Goal: Task Accomplishment & Management: Manage account settings

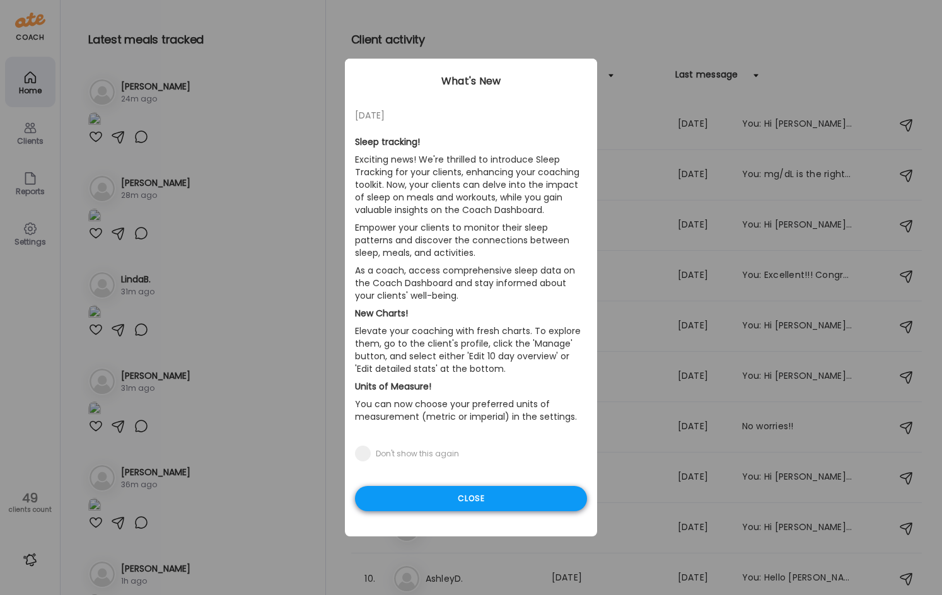
click at [510, 494] on div "Close" at bounding box center [471, 498] width 232 height 25
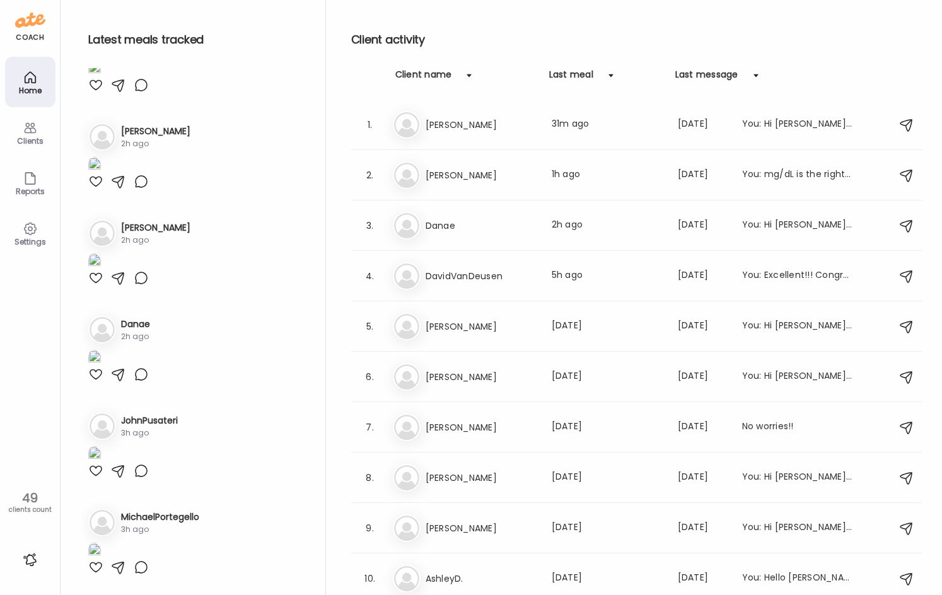
scroll to position [3405, 0]
click at [101, 350] on img at bounding box center [94, 358] width 13 height 17
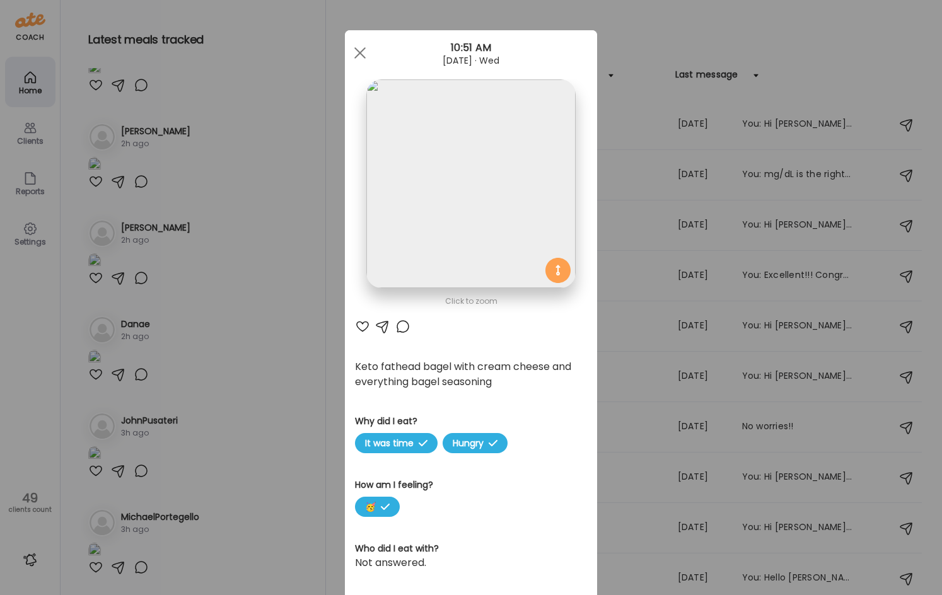
click at [286, 320] on div "Ate Coach Dashboard Wahoo! It’s official Take a moment to set up your Coach Pro…" at bounding box center [471, 297] width 942 height 595
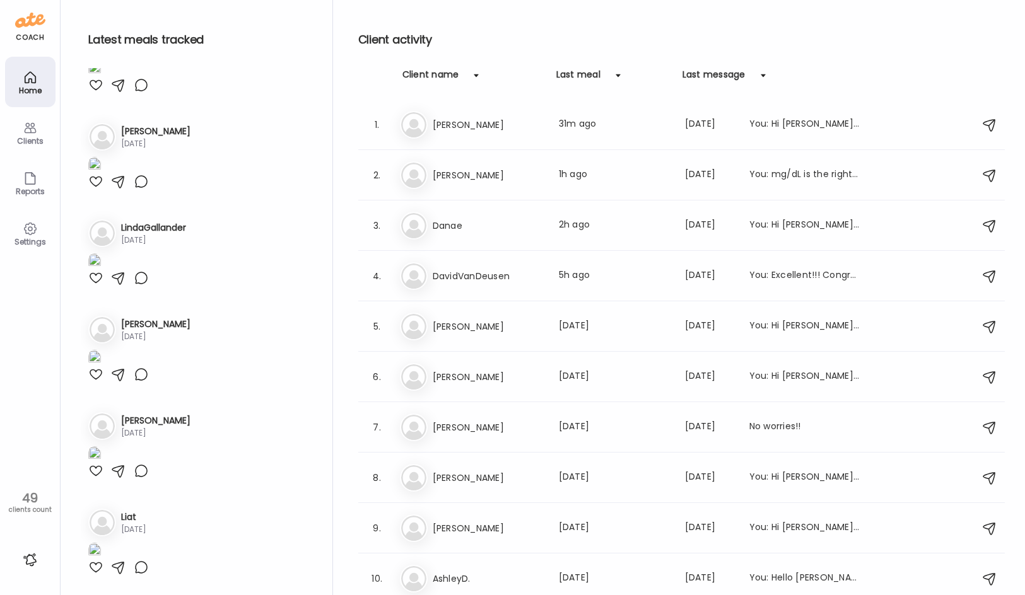
scroll to position [4315, 0]
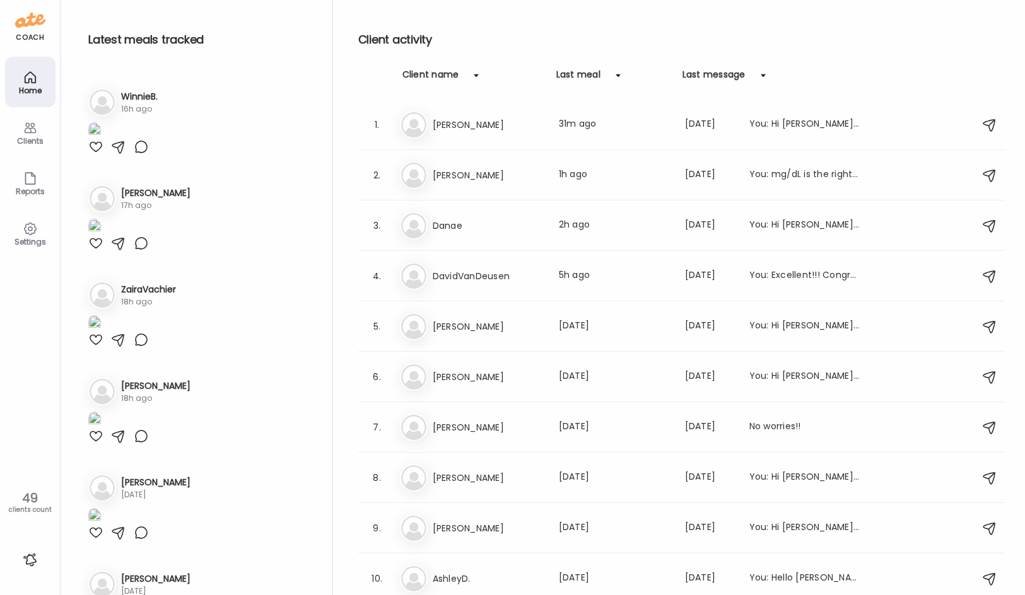
scroll to position [1856, 0]
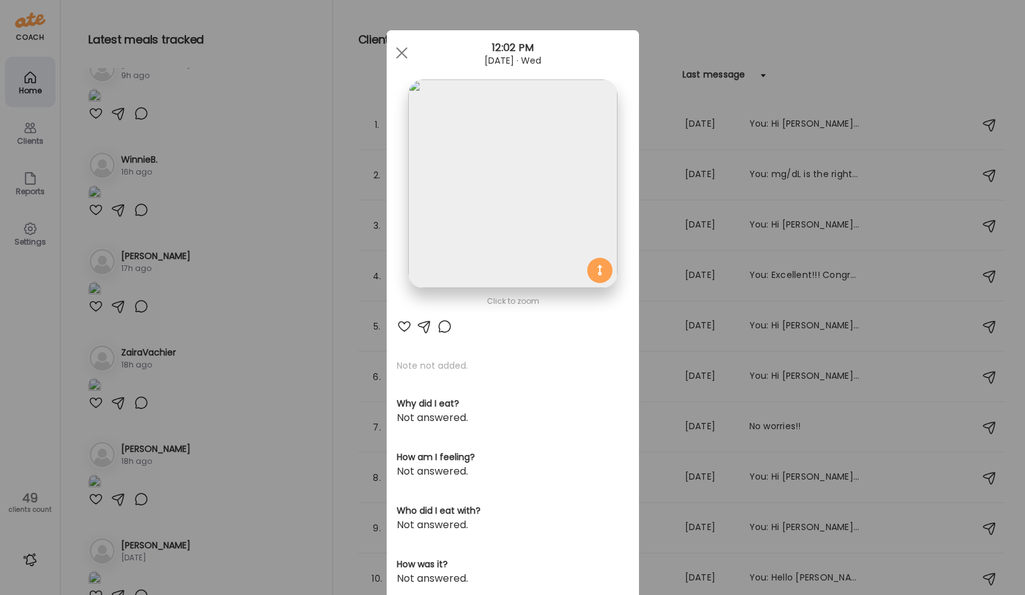
click at [505, 231] on img at bounding box center [512, 183] width 209 height 209
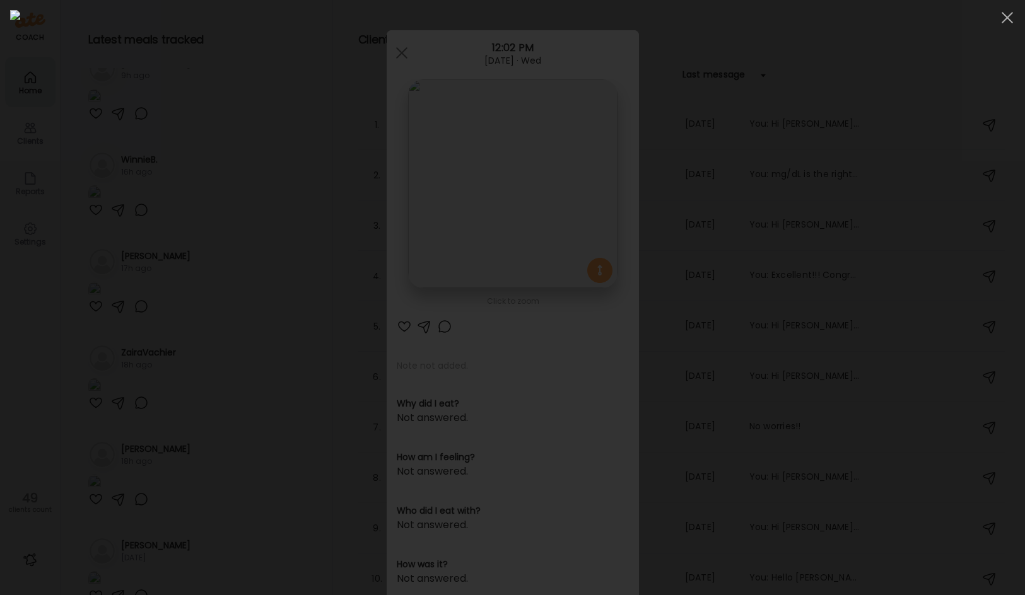
click at [141, 352] on div at bounding box center [512, 297] width 1004 height 575
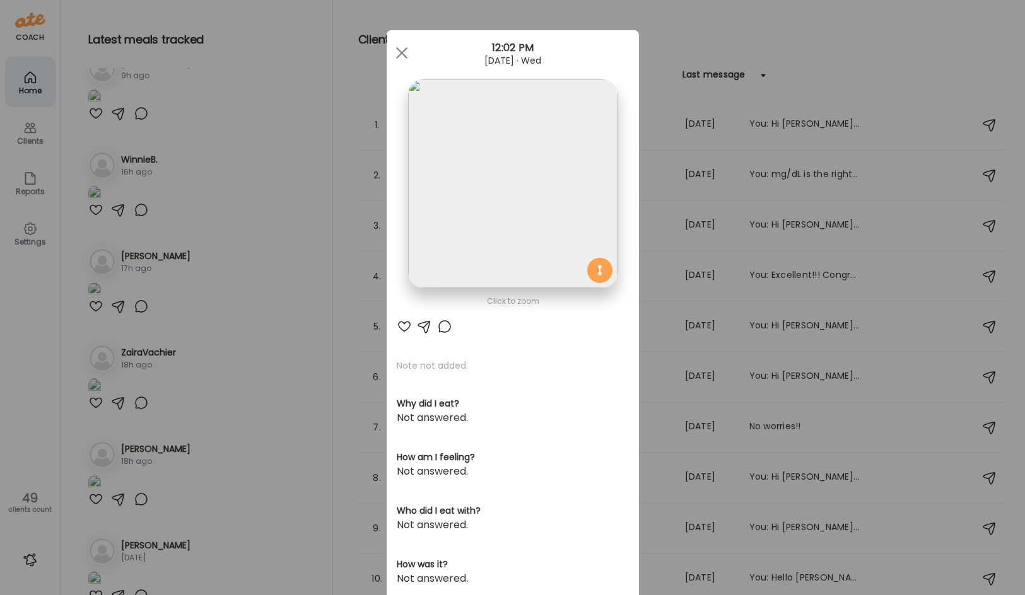
click at [277, 248] on div "Ate Coach Dashboard Wahoo! It’s official Take a moment to set up your Coach Pro…" at bounding box center [512, 297] width 1025 height 595
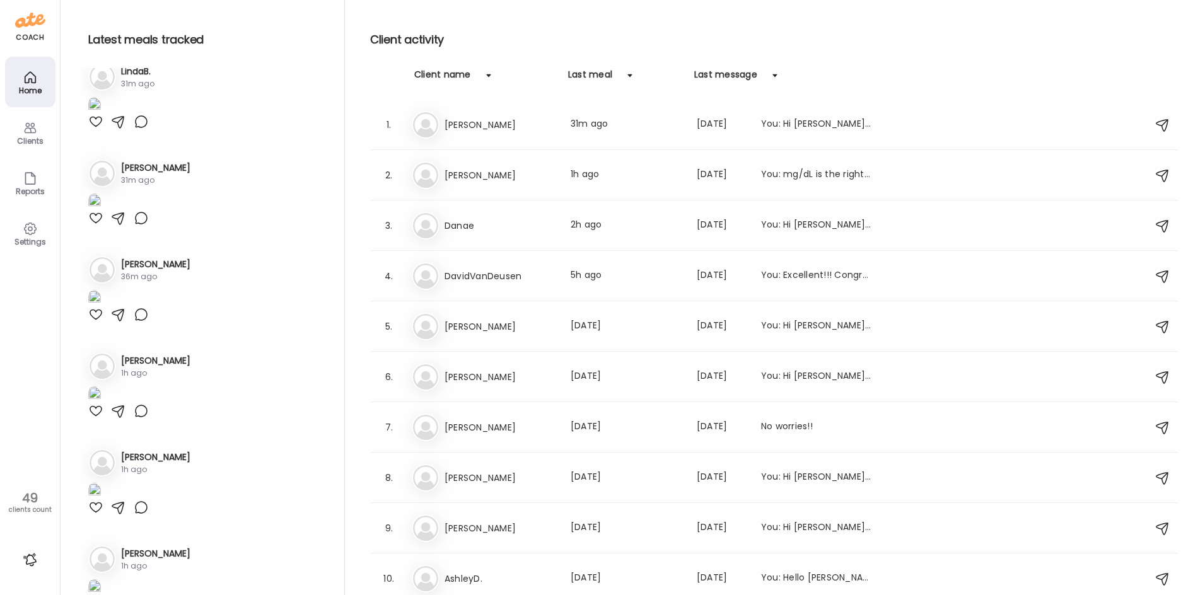
scroll to position [519, 0]
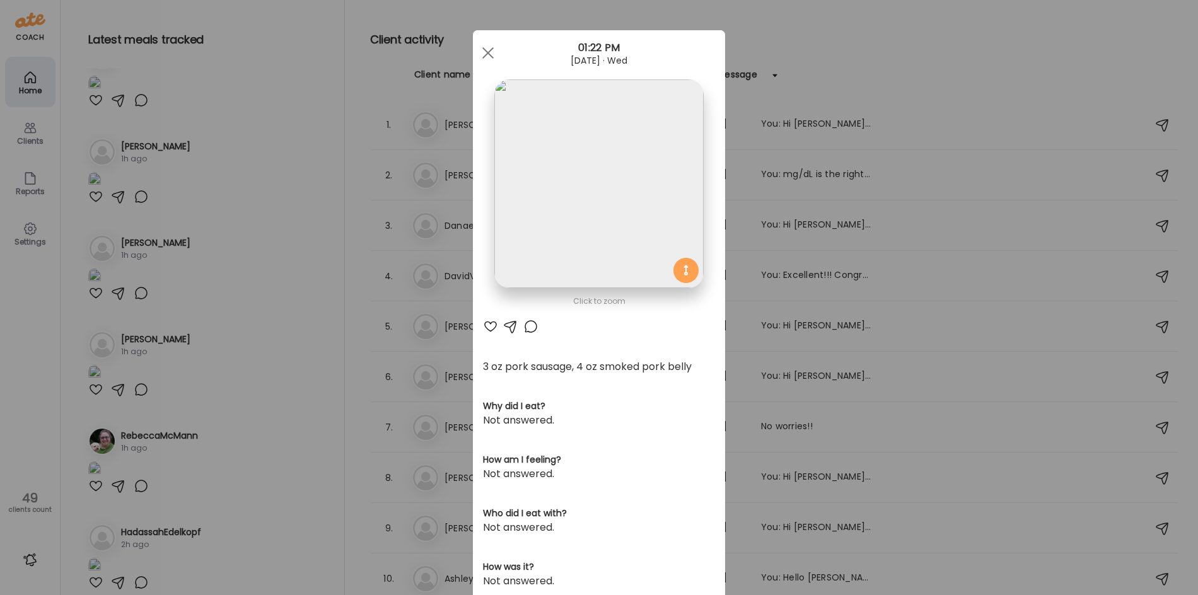
click at [526, 326] on div at bounding box center [530, 326] width 15 height 15
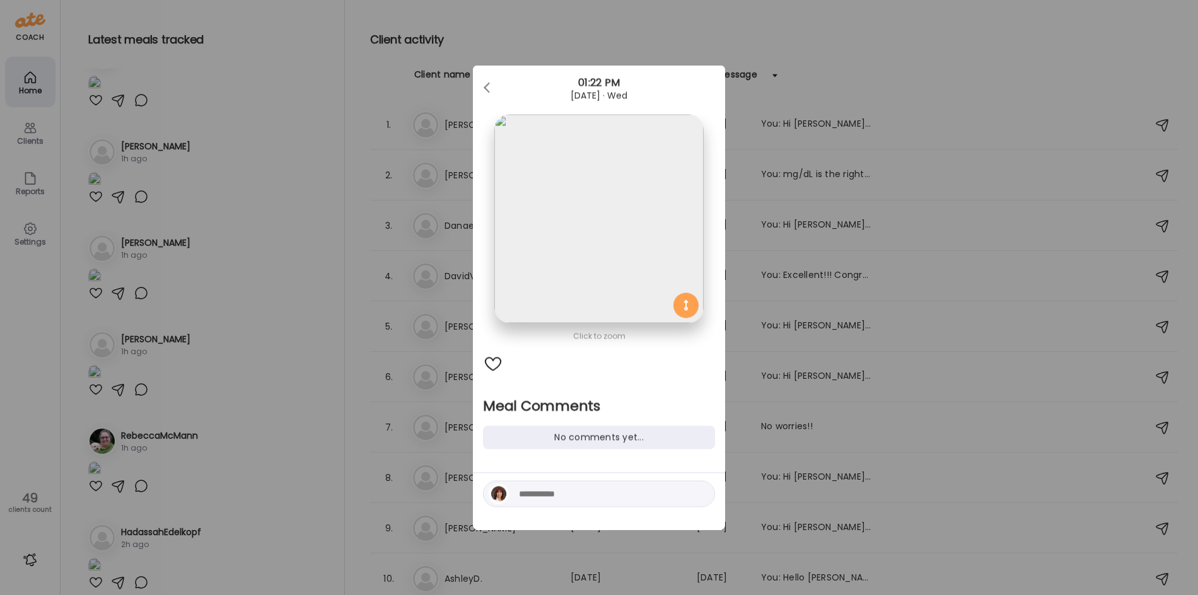
click at [530, 496] on textarea at bounding box center [604, 494] width 170 height 15
click at [527, 497] on textarea at bounding box center [604, 494] width 170 height 15
type textarea "**********"
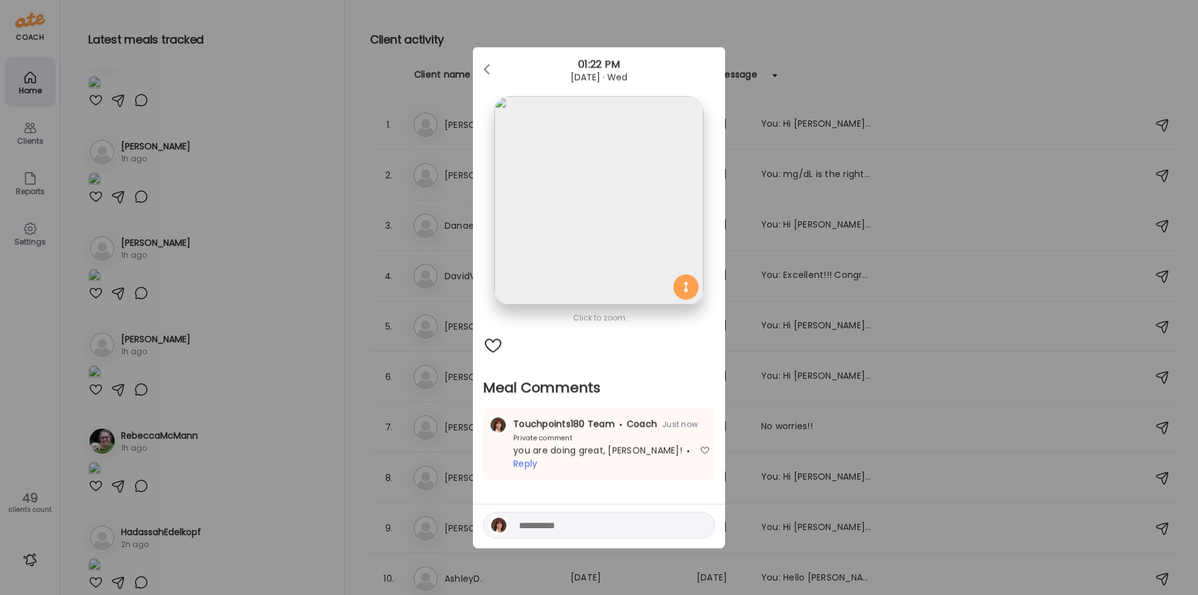
click at [260, 405] on div "Ate Coach Dashboard Wahoo! It’s official Take a moment to set up your Coach Pro…" at bounding box center [599, 297] width 1198 height 595
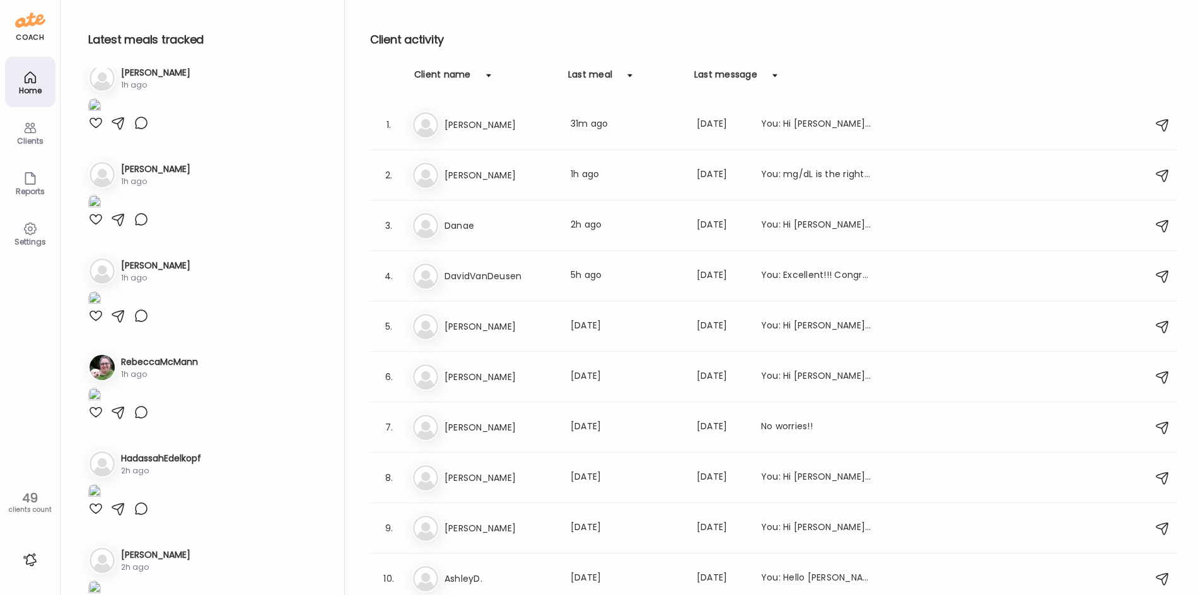
scroll to position [771, 0]
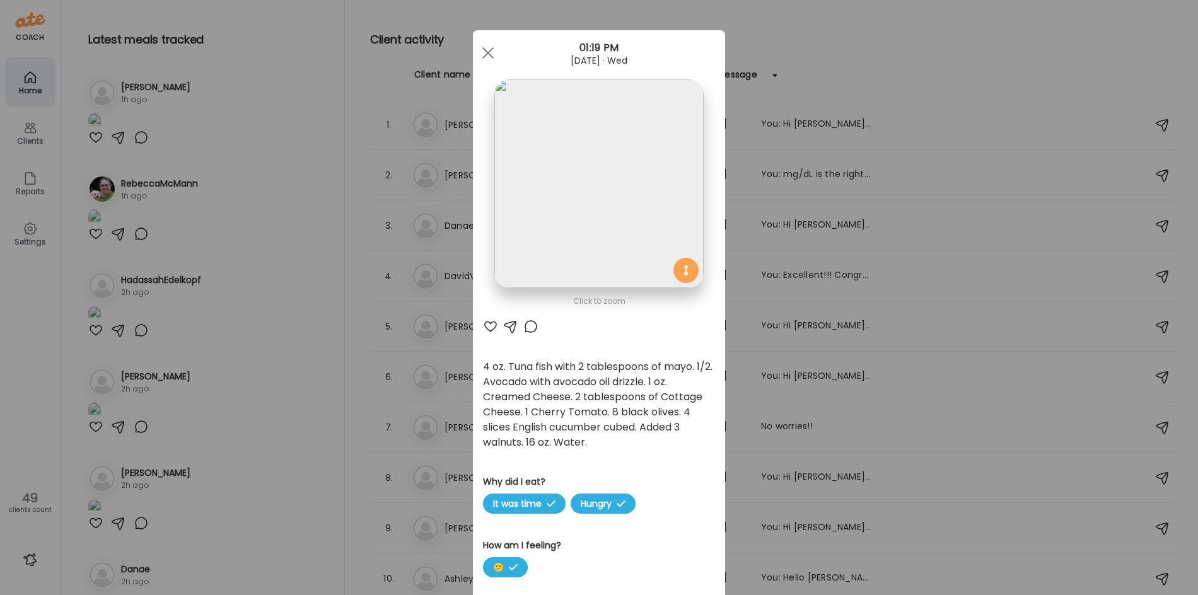
click at [484, 323] on div at bounding box center [490, 326] width 15 height 15
click at [527, 327] on div at bounding box center [530, 326] width 15 height 15
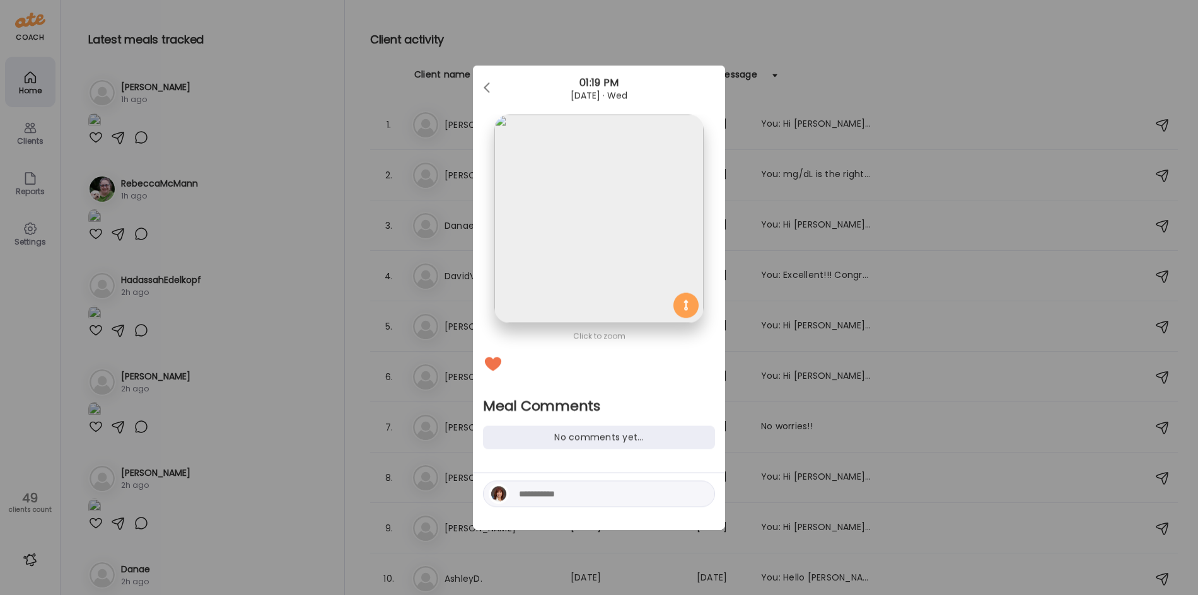
click at [535, 499] on textarea at bounding box center [604, 494] width 170 height 15
type textarea "**********"
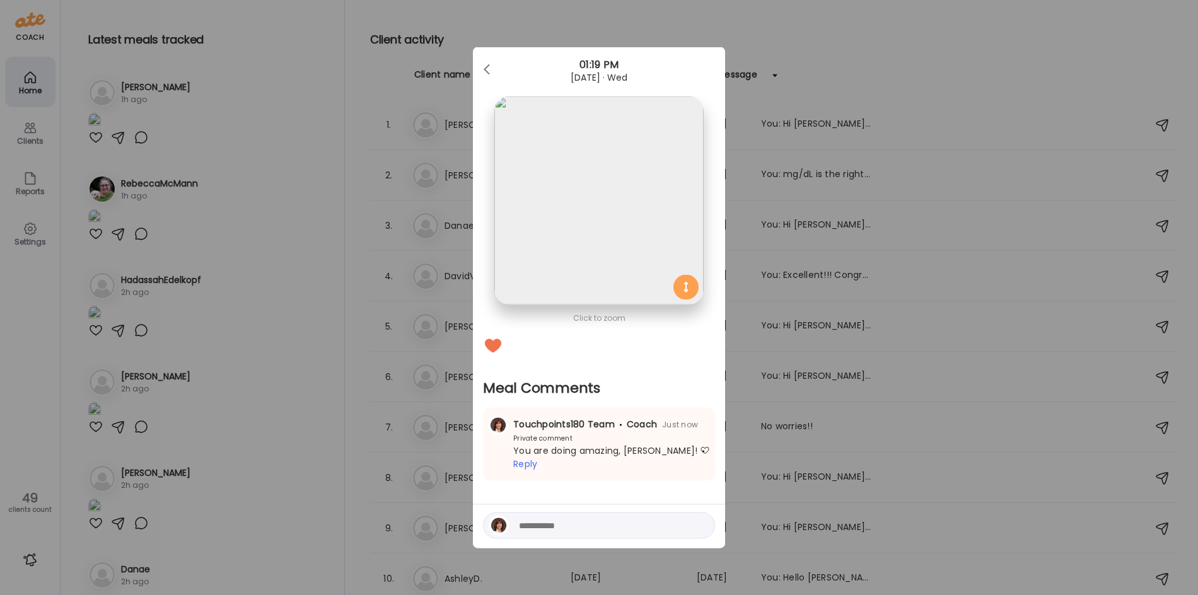
click at [238, 197] on div "Ate Coach Dashboard Wahoo! It’s official Take a moment to set up your Coach Pro…" at bounding box center [599, 297] width 1198 height 595
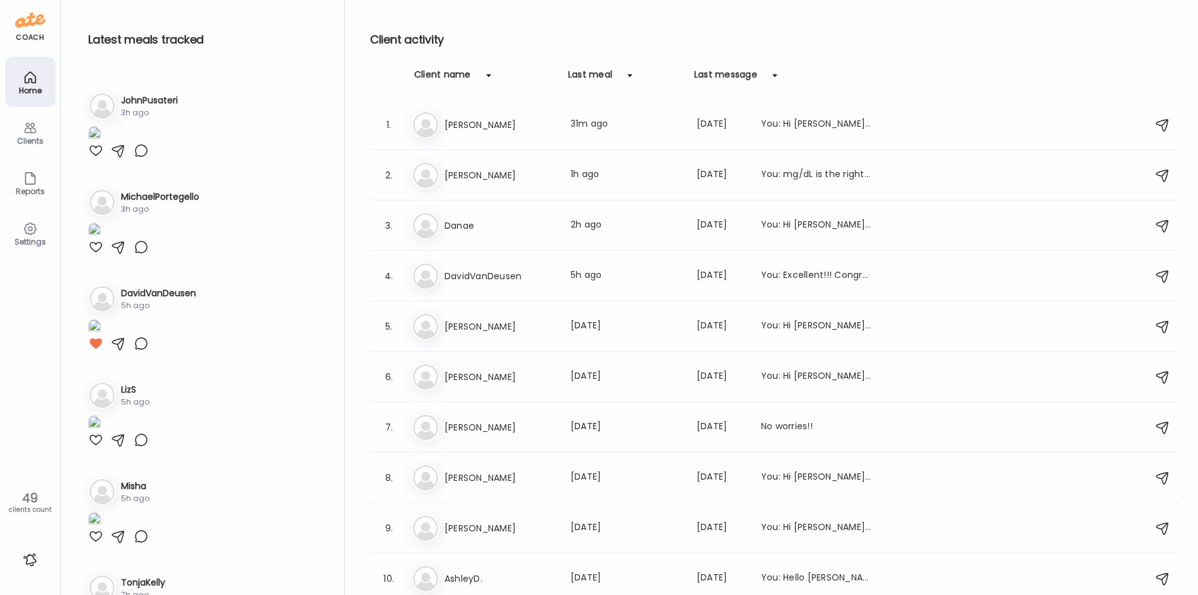
scroll to position [1339, 0]
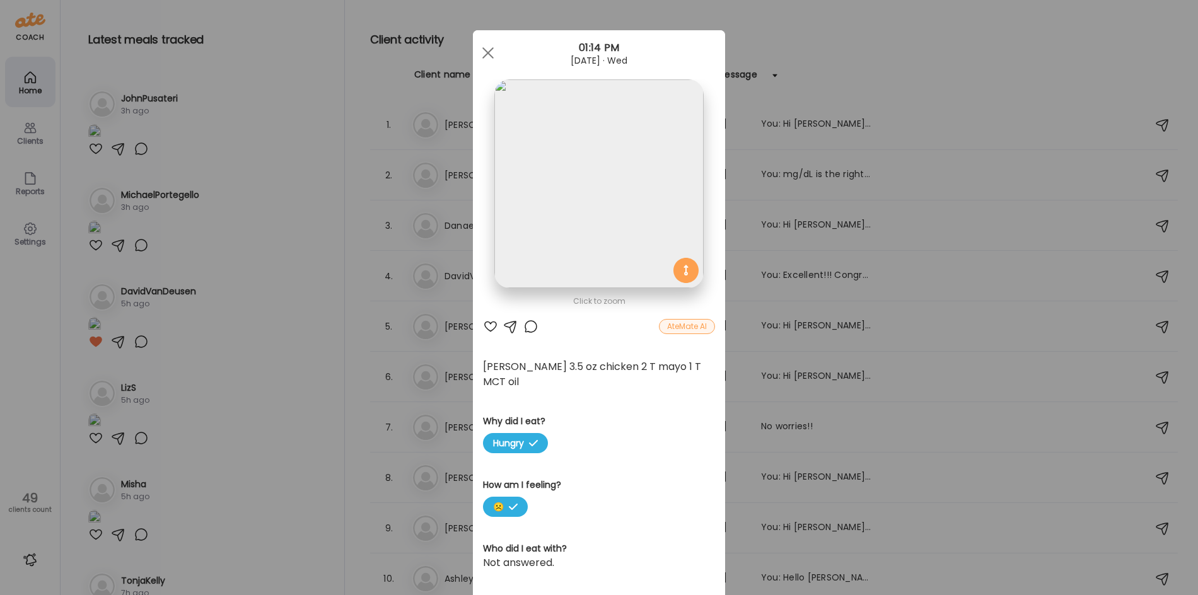
click at [488, 326] on div at bounding box center [490, 326] width 15 height 15
click at [272, 519] on div "Ate Coach Dashboard Wahoo! It’s official Take a moment to set up your Coach Pro…" at bounding box center [599, 297] width 1198 height 595
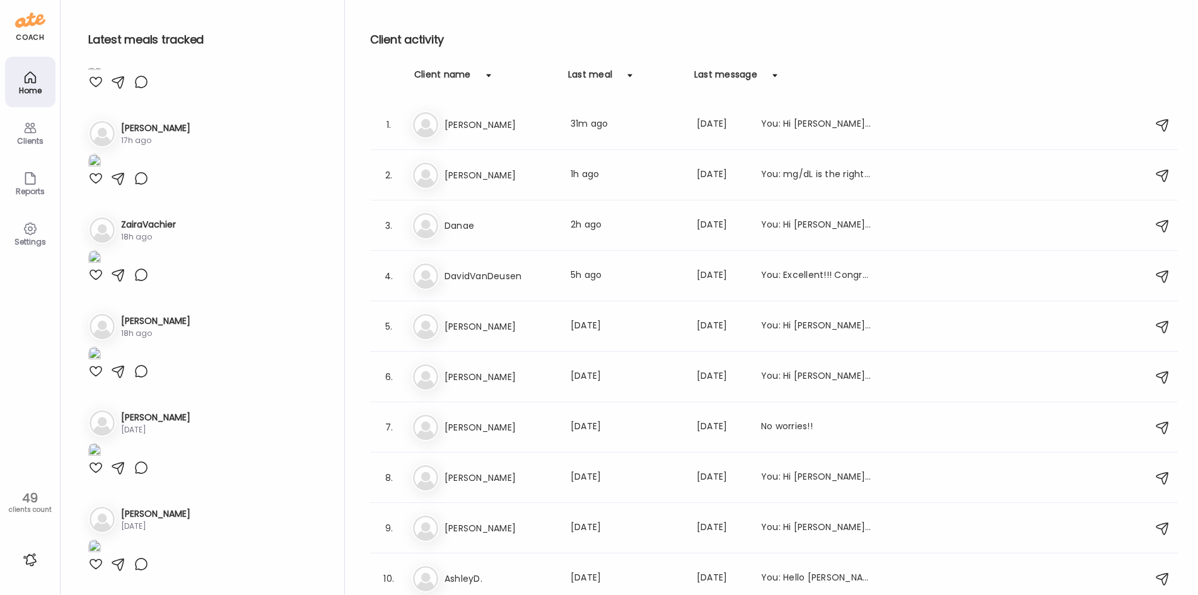
scroll to position [2032, 0]
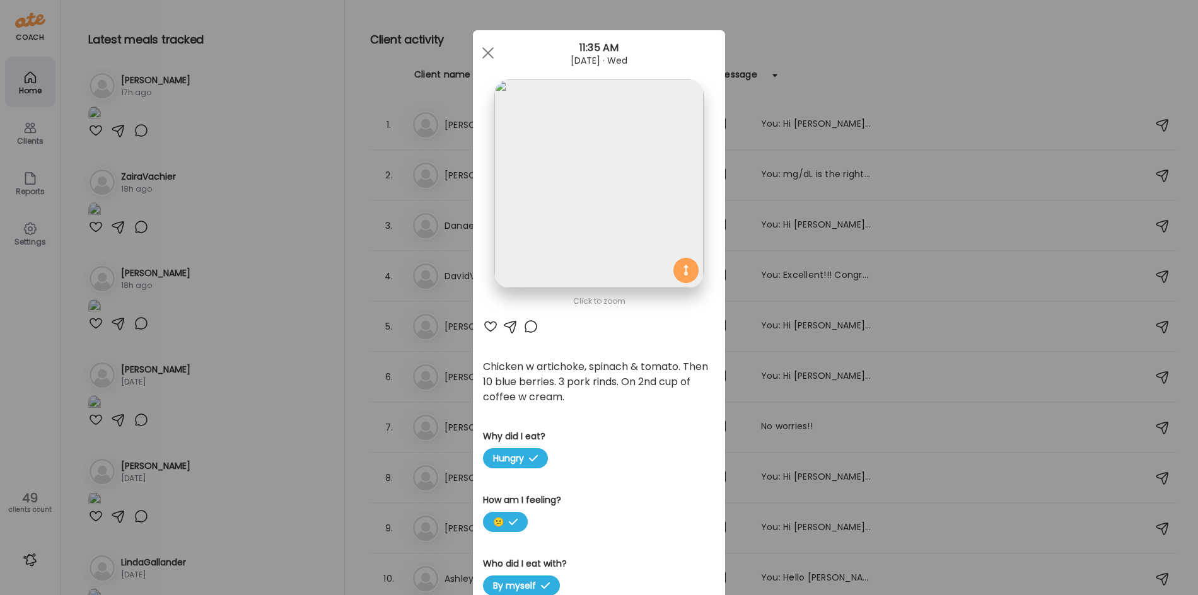
click at [484, 325] on div at bounding box center [490, 326] width 15 height 15
click at [289, 475] on div "Ate Coach Dashboard Wahoo! It’s official Take a moment to set up your Coach Pro…" at bounding box center [599, 297] width 1198 height 595
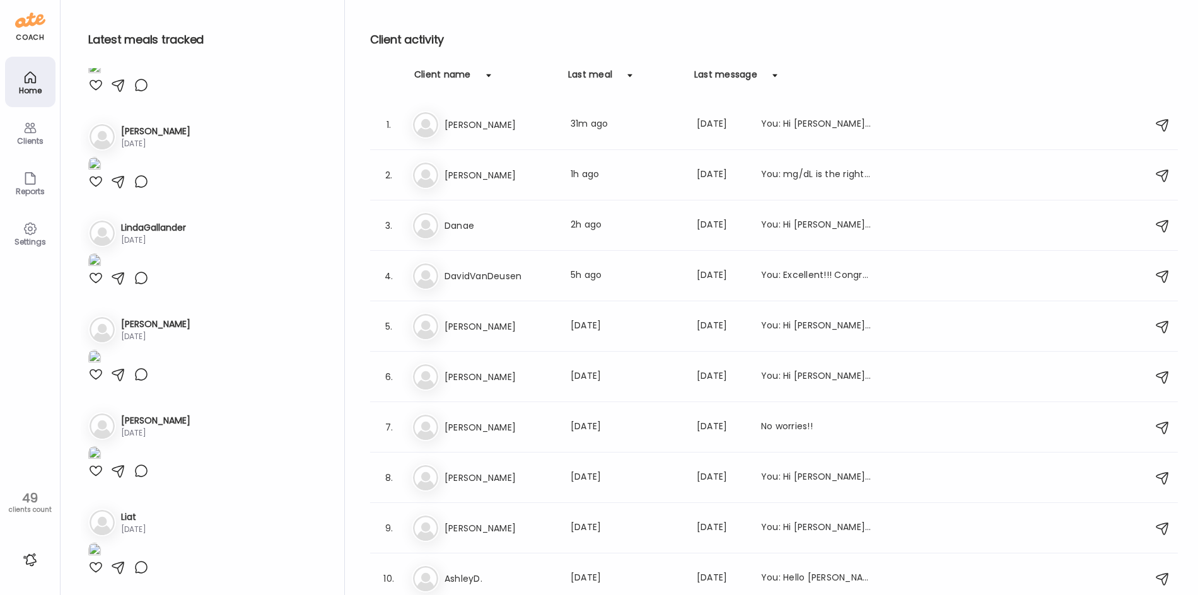
scroll to position [2600, 0]
click at [941, 55] on div "Client activity Client name Last meal Last message 1. An [PERSON_NAME] Last mea…" at bounding box center [774, 300] width 808 height 601
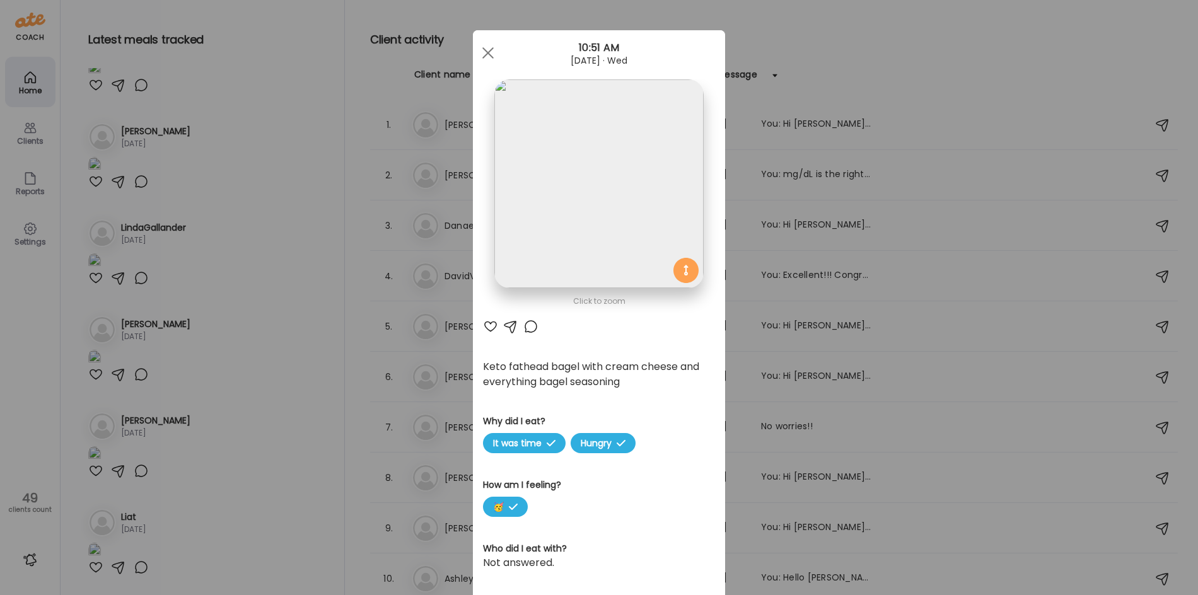
click at [598, 224] on img at bounding box center [598, 183] width 209 height 209
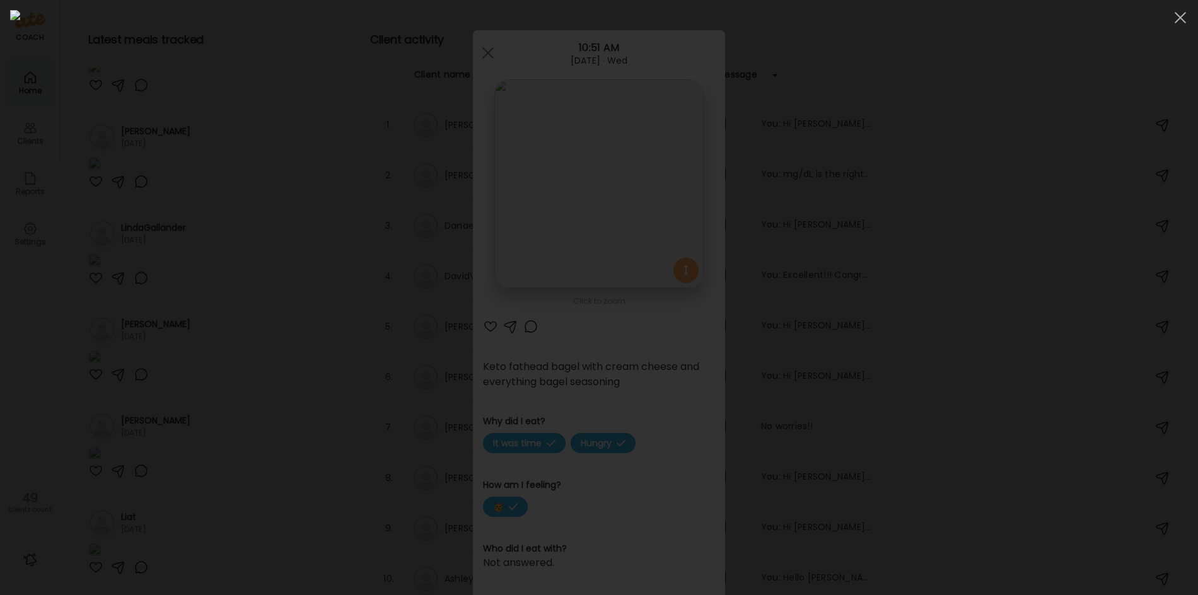
click at [598, 230] on img at bounding box center [599, 297] width 1178 height 575
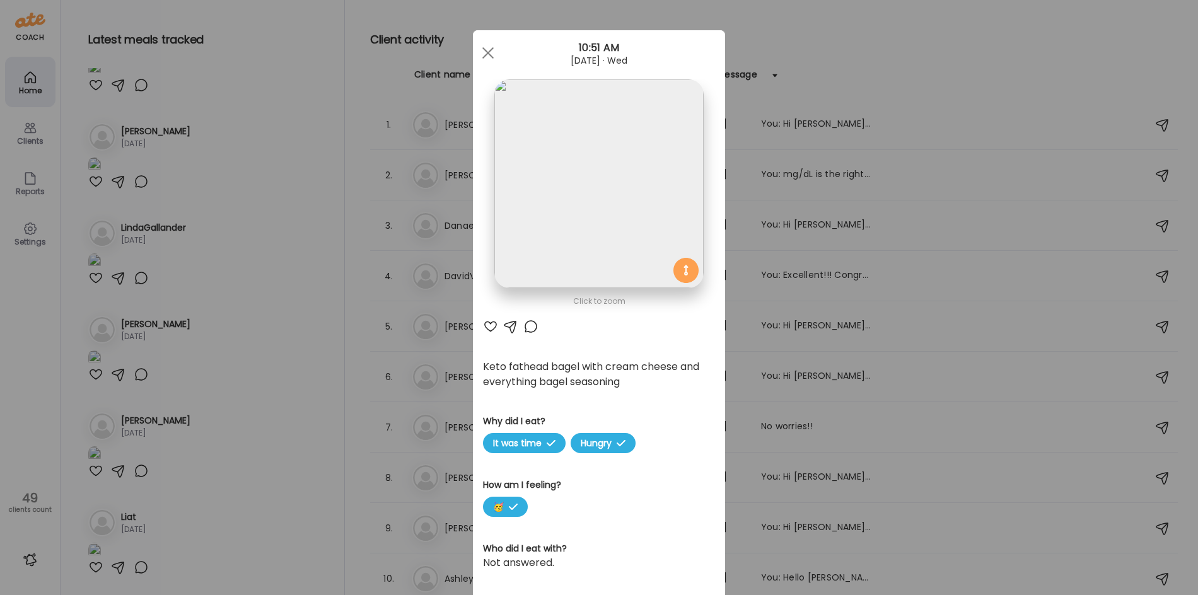
click at [524, 324] on div at bounding box center [530, 326] width 15 height 15
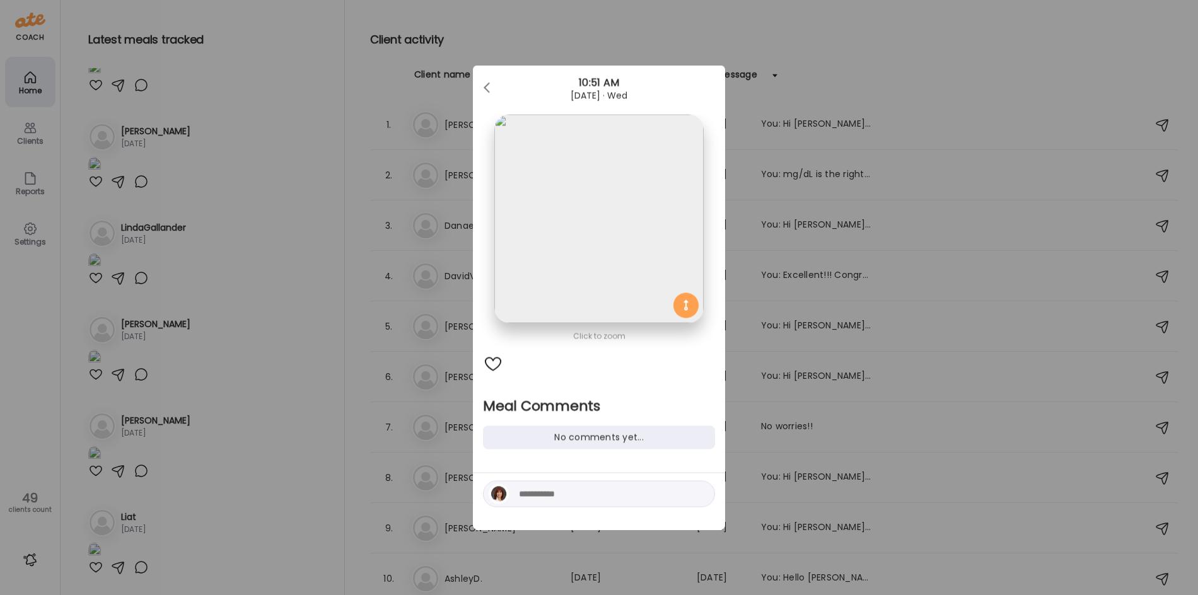
click at [533, 494] on textarea at bounding box center [604, 494] width 170 height 15
click at [482, 90] on div at bounding box center [487, 88] width 25 height 25
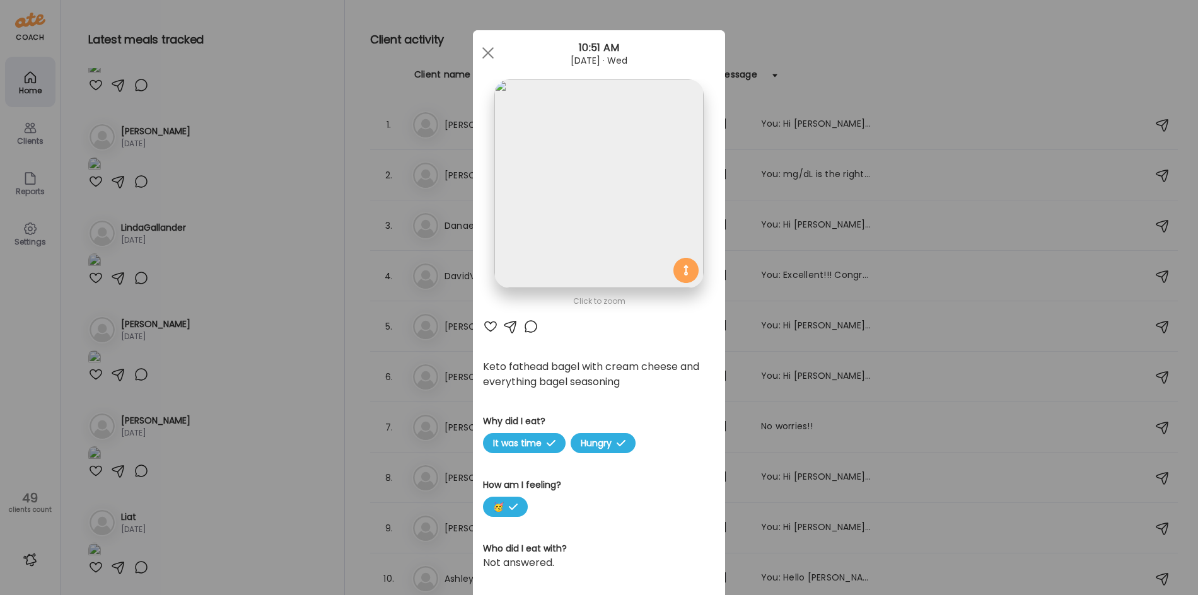
click at [485, 326] on div at bounding box center [490, 326] width 15 height 15
click at [277, 356] on div "Ate Coach Dashboard Wahoo! It’s official Take a moment to set up your Coach Pro…" at bounding box center [599, 297] width 1198 height 595
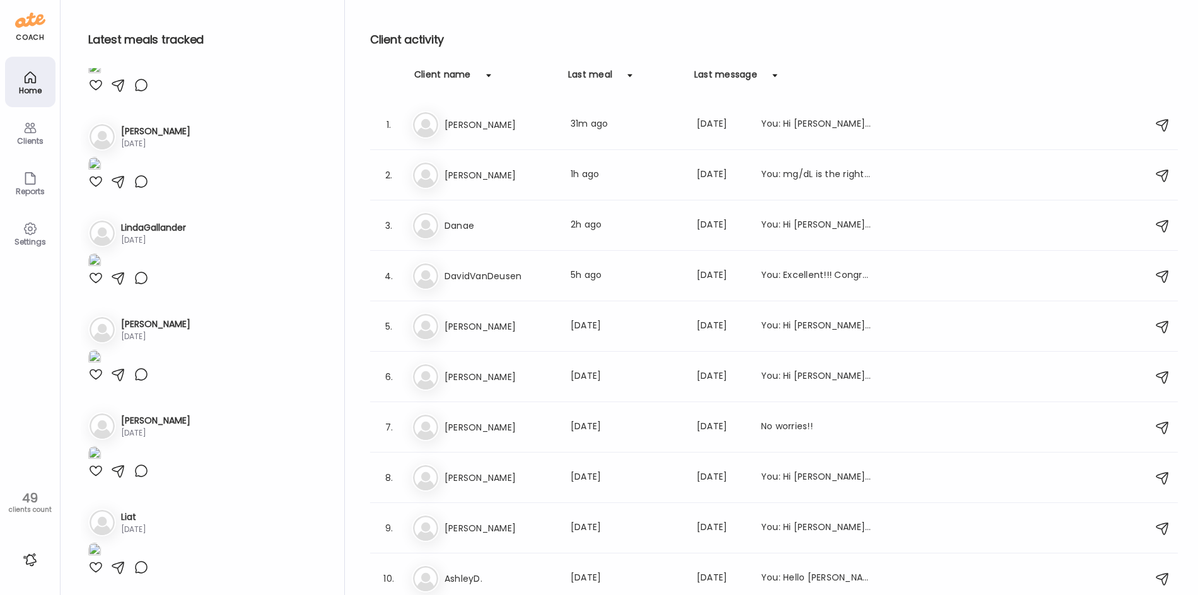
scroll to position [4554, 0]
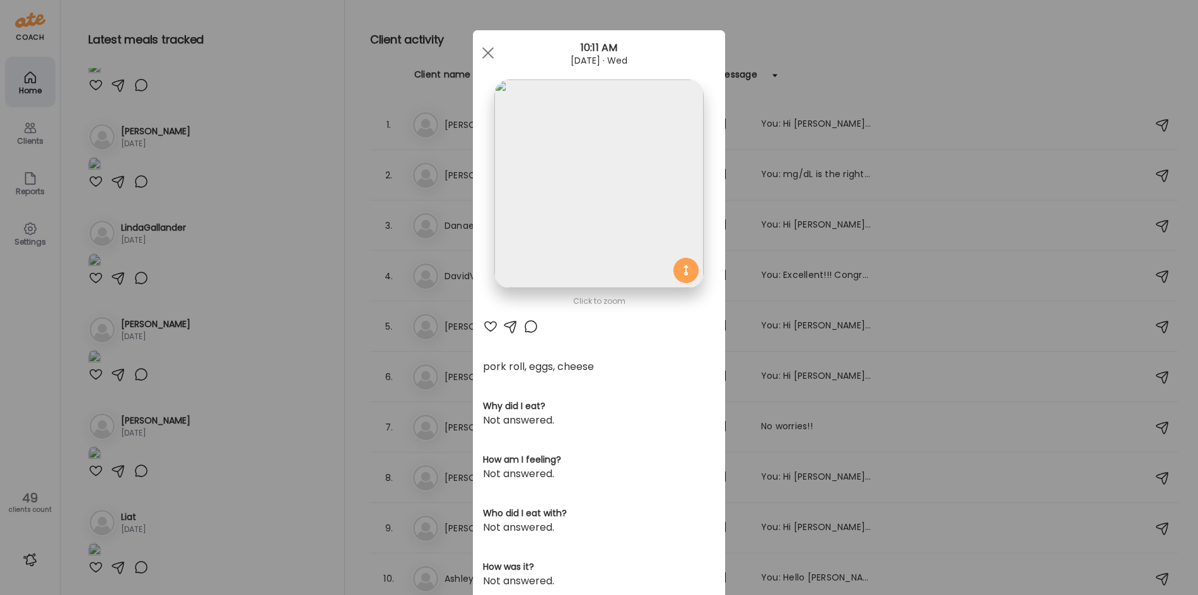
click at [576, 221] on img at bounding box center [598, 183] width 209 height 209
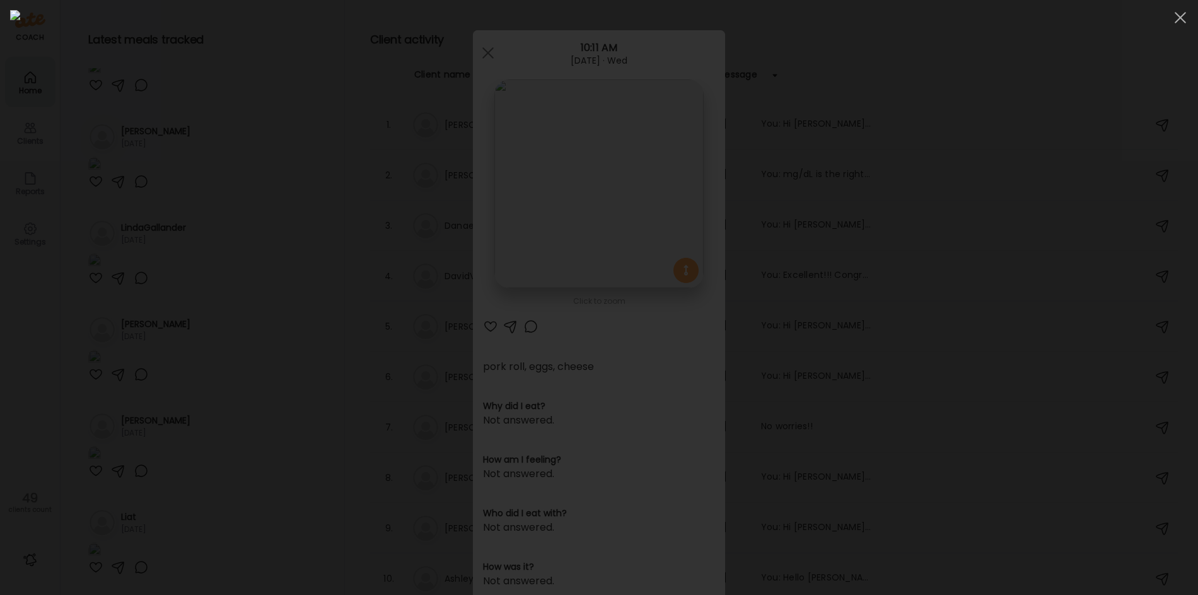
click at [247, 298] on div at bounding box center [599, 297] width 1178 height 575
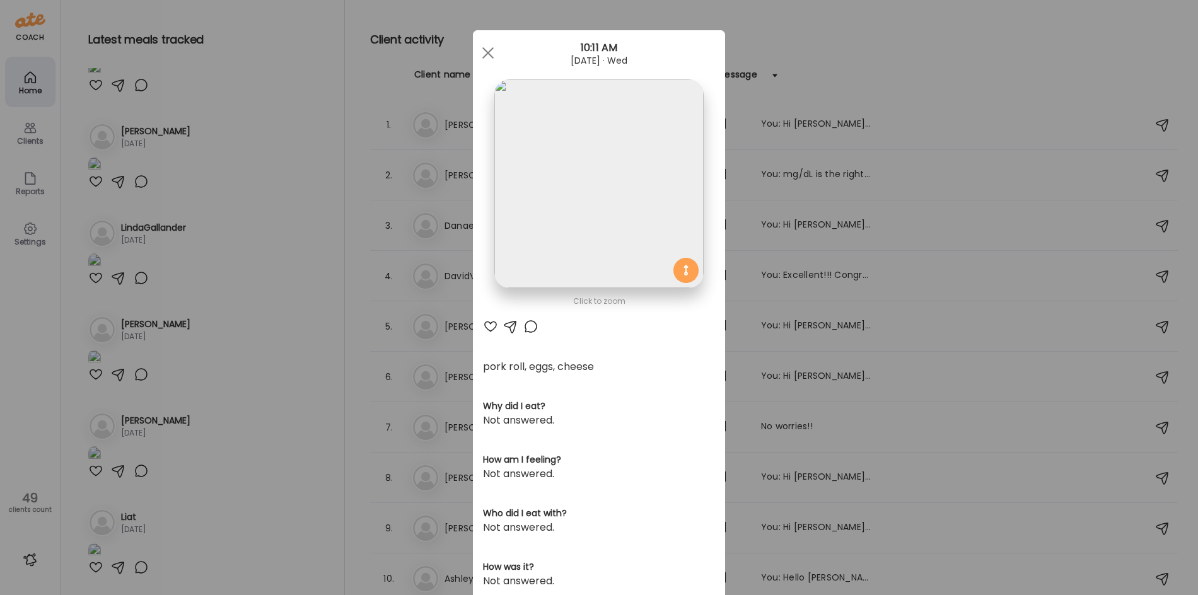
click at [286, 356] on div "Ate Coach Dashboard Wahoo! It’s official Take a moment to set up your Coach Pro…" at bounding box center [599, 297] width 1198 height 595
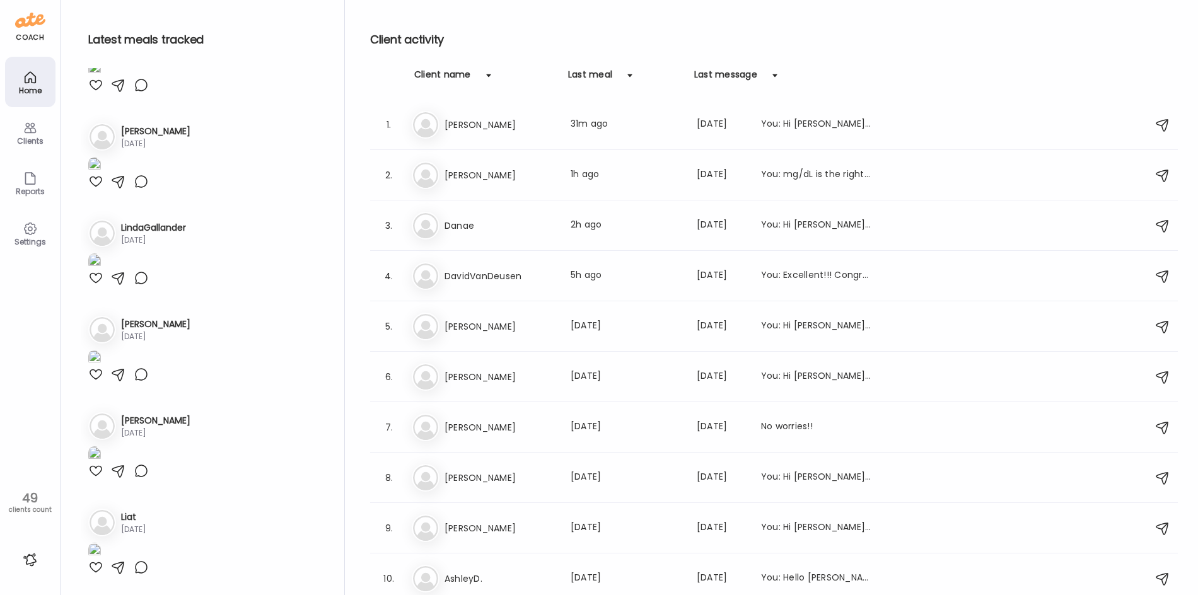
scroll to position [4869, 0]
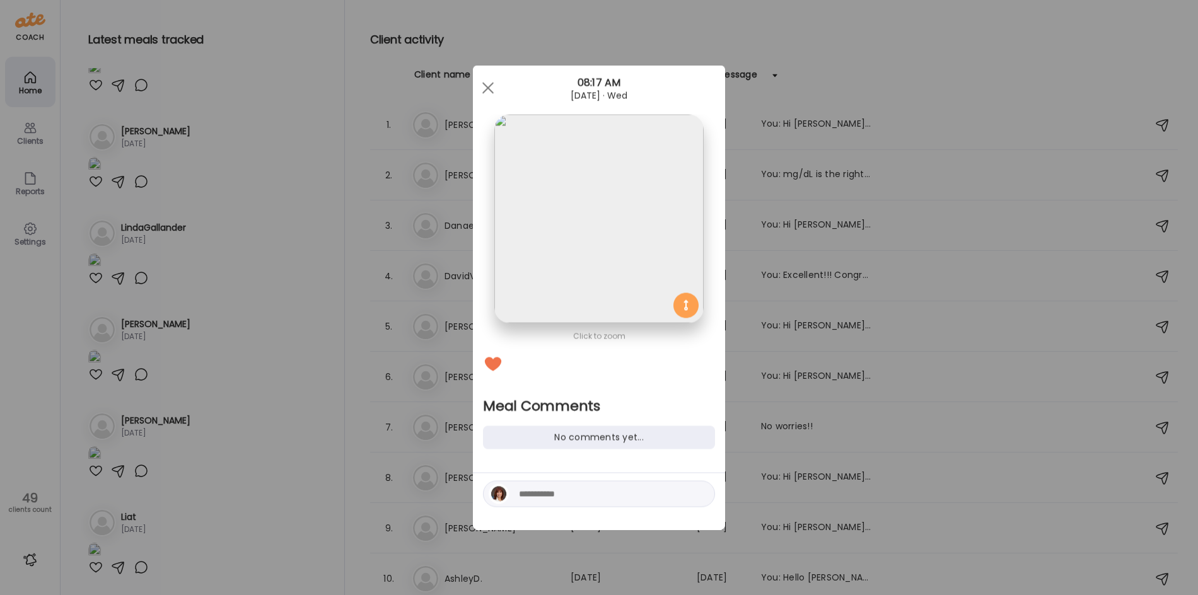
click at [548, 491] on textarea at bounding box center [604, 494] width 170 height 15
type textarea "**********"
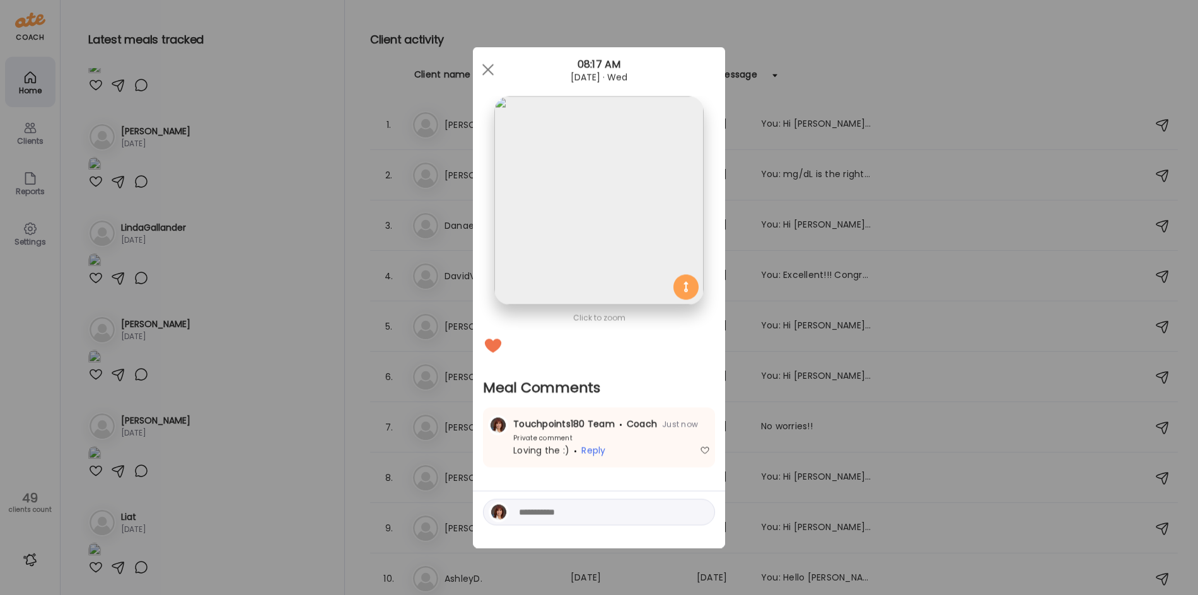
click at [244, 359] on div "Ate Coach Dashboard Wahoo! It’s official Take a moment to set up your Coach Pro…" at bounding box center [599, 297] width 1198 height 595
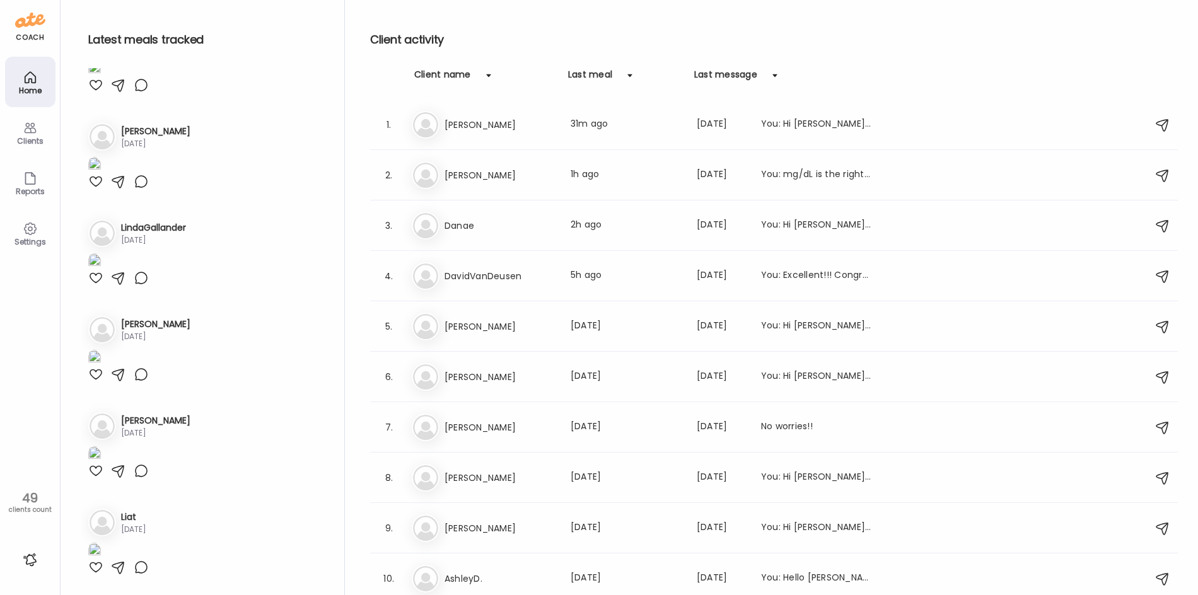
scroll to position [5059, 0]
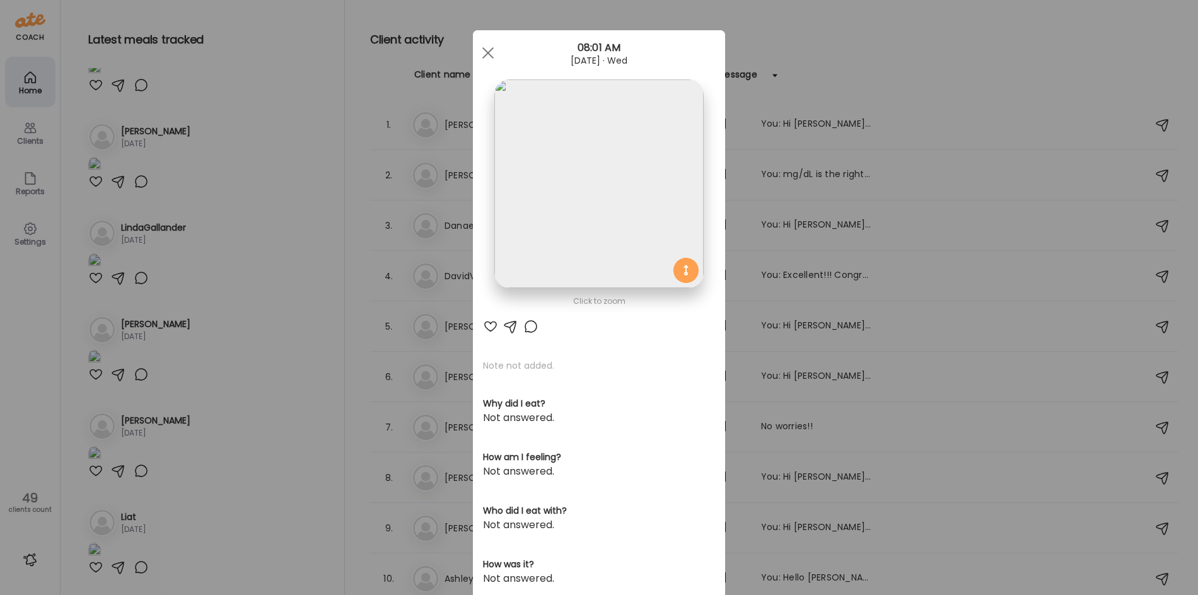
click at [297, 215] on div "Ate Coach Dashboard Wahoo! It’s official Take a moment to set up your Coach Pro…" at bounding box center [599, 297] width 1198 height 595
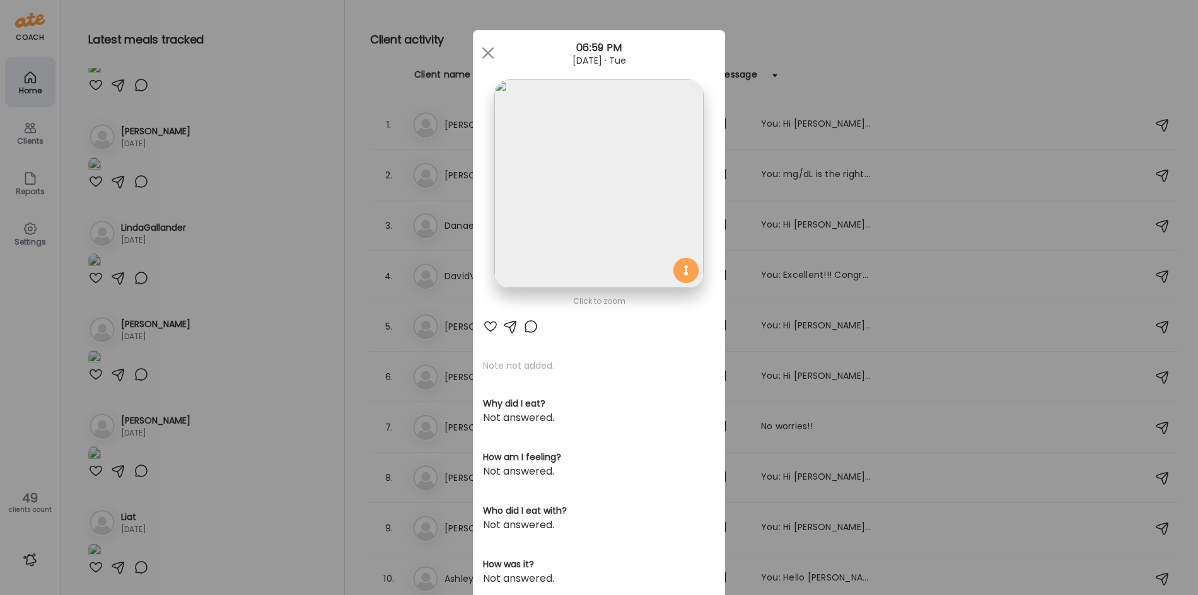
click at [563, 183] on img at bounding box center [598, 183] width 209 height 209
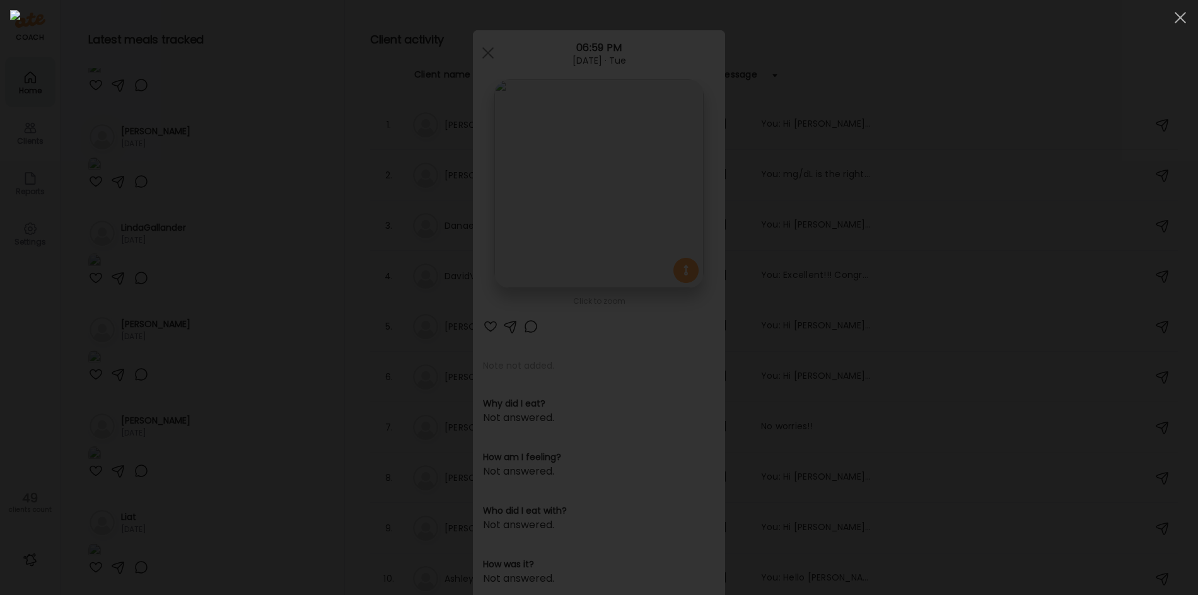
click at [258, 282] on div at bounding box center [599, 297] width 1178 height 575
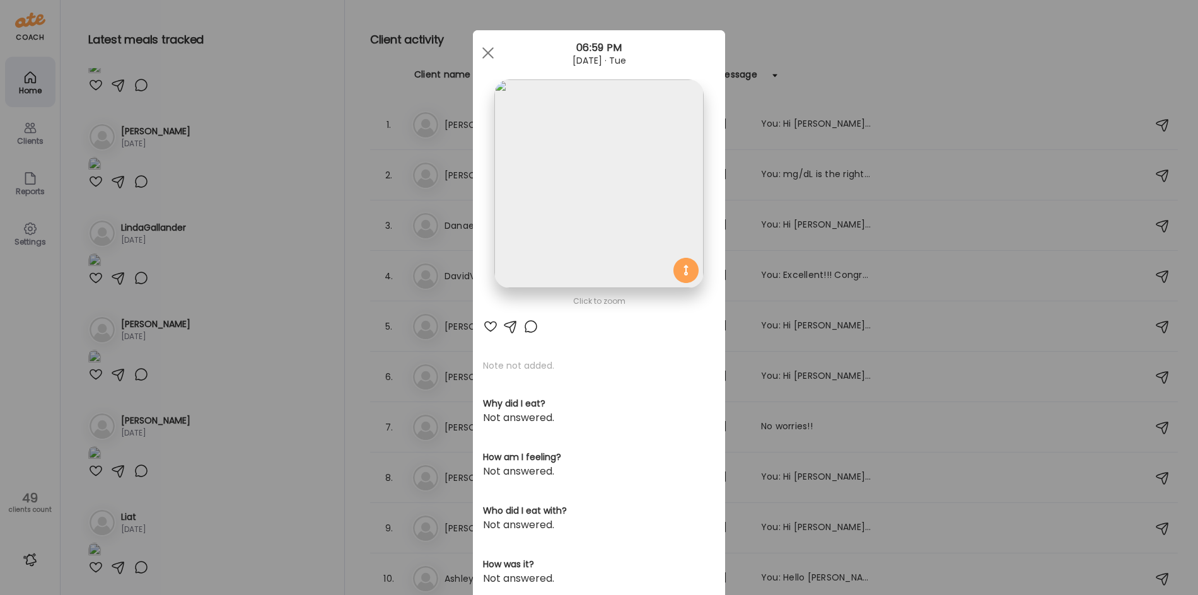
click at [269, 293] on div "Ate Coach Dashboard Wahoo! It’s official Take a moment to set up your Coach Pro…" at bounding box center [599, 297] width 1198 height 595
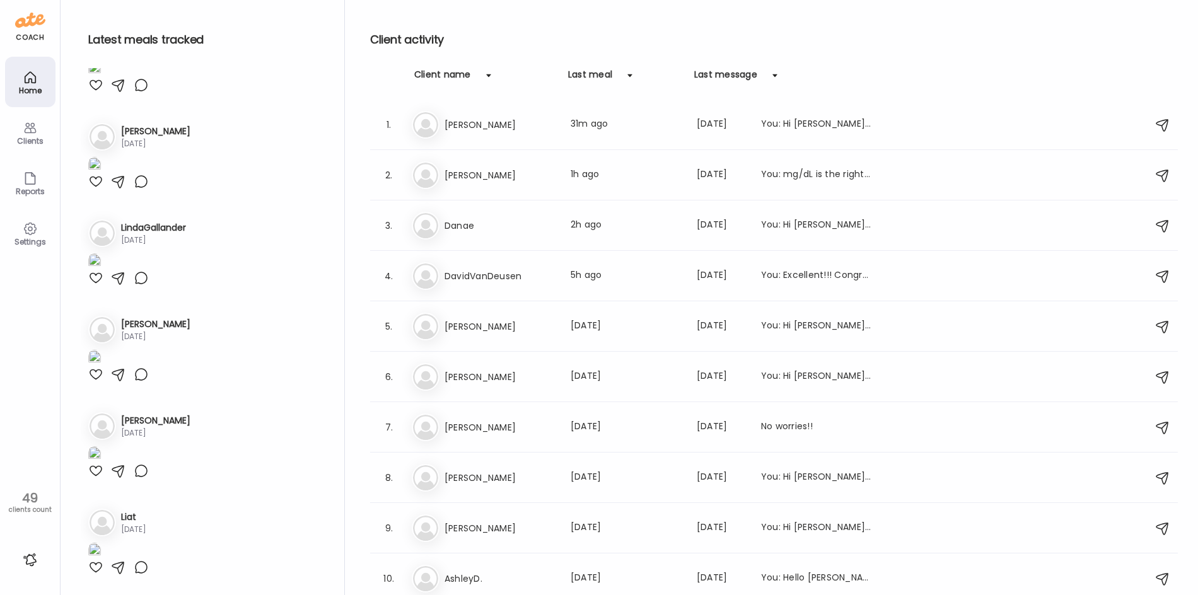
scroll to position [7265, 0]
click at [101, 78] on img at bounding box center [94, 69] width 13 height 17
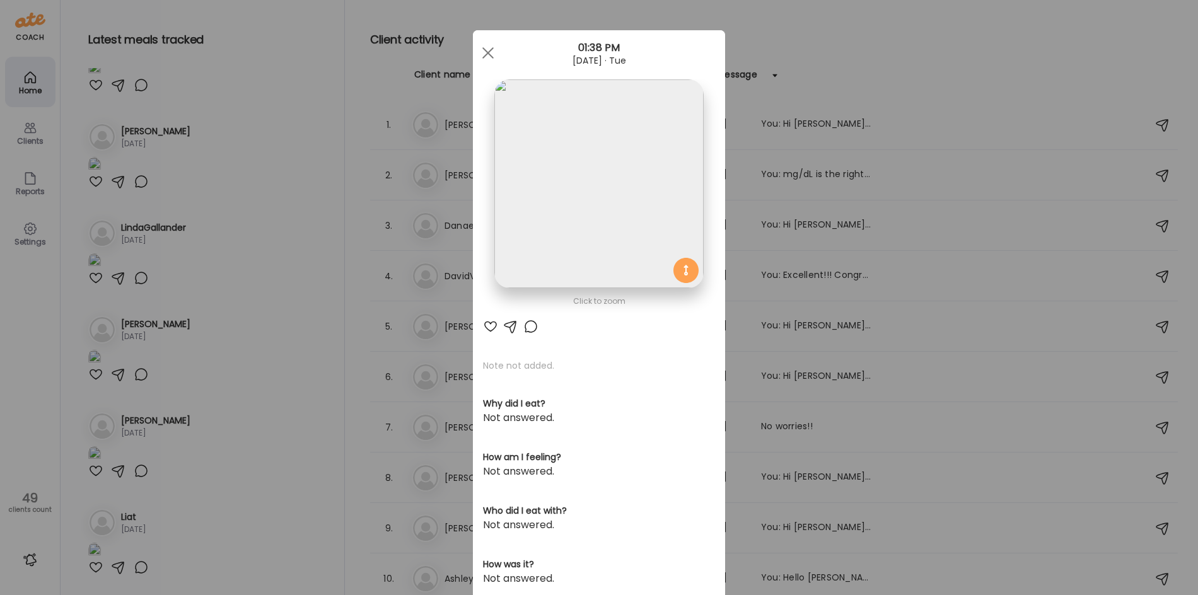
click at [589, 166] on img at bounding box center [598, 183] width 209 height 209
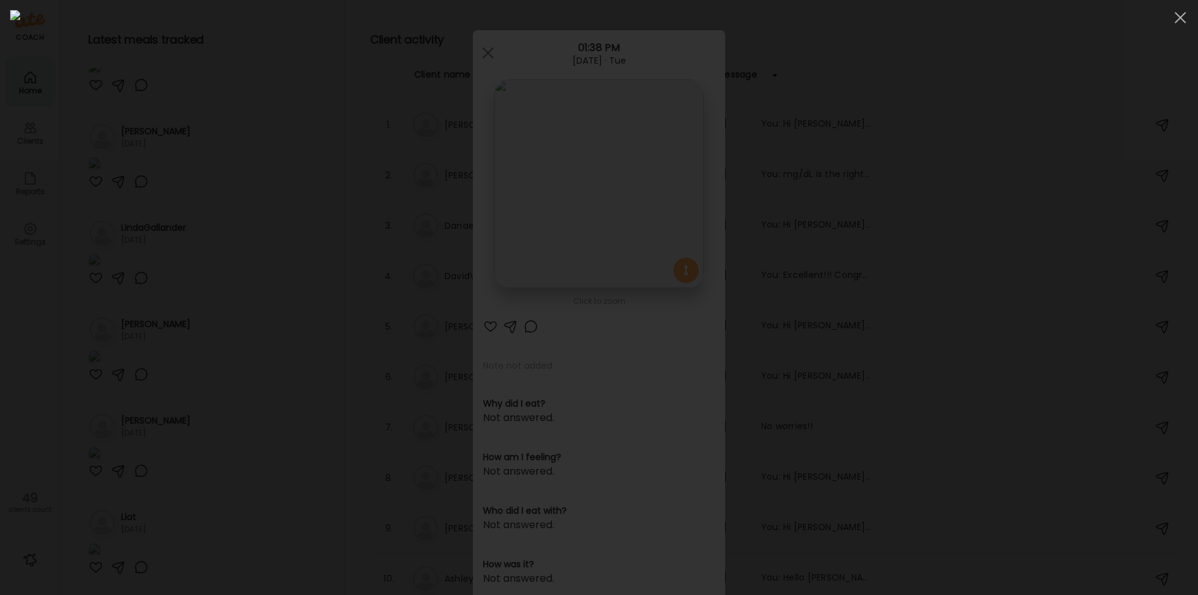
click at [529, 211] on img at bounding box center [599, 297] width 1178 height 575
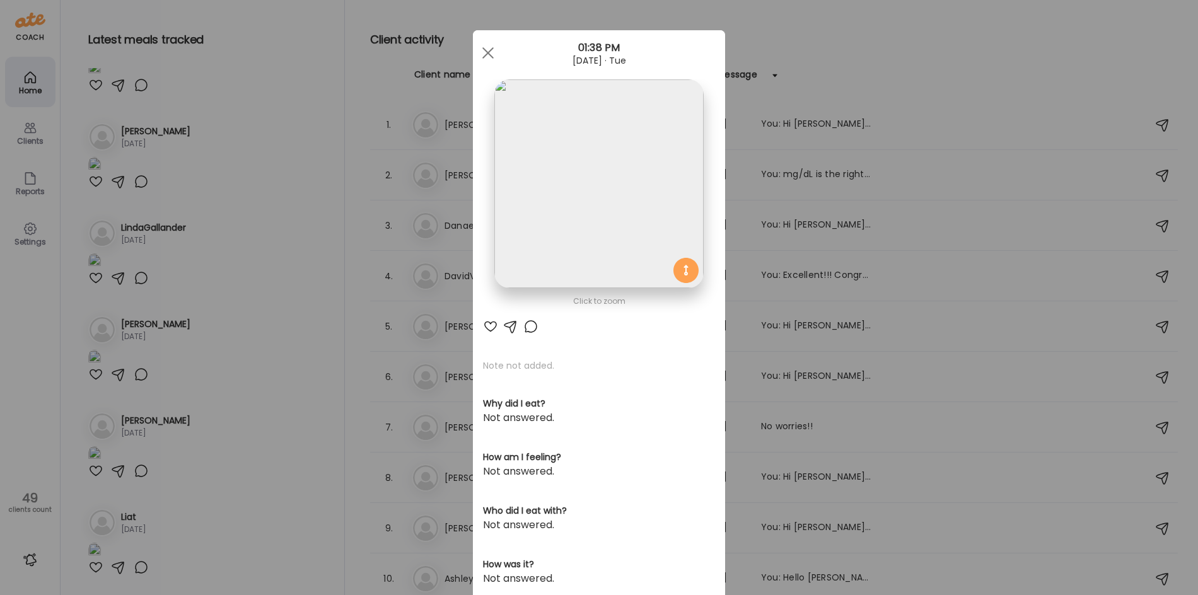
click at [524, 327] on div at bounding box center [530, 326] width 15 height 15
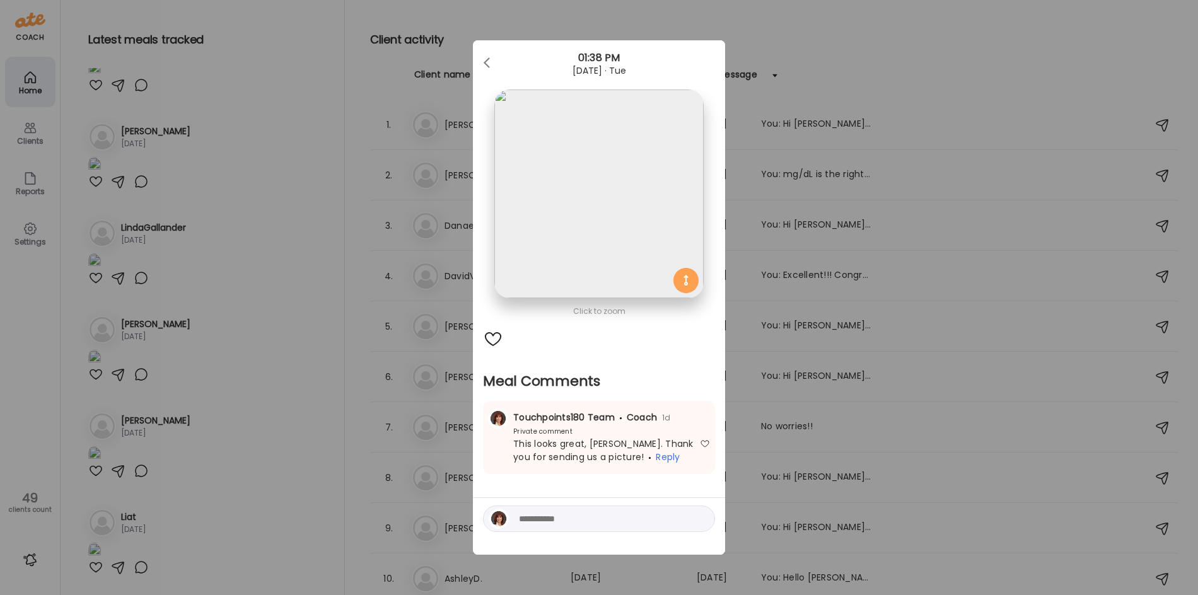
click at [281, 363] on div "Ate Coach Dashboard Wahoo! It’s official Take a moment to set up your Coach Pro…" at bounding box center [599, 297] width 1198 height 595
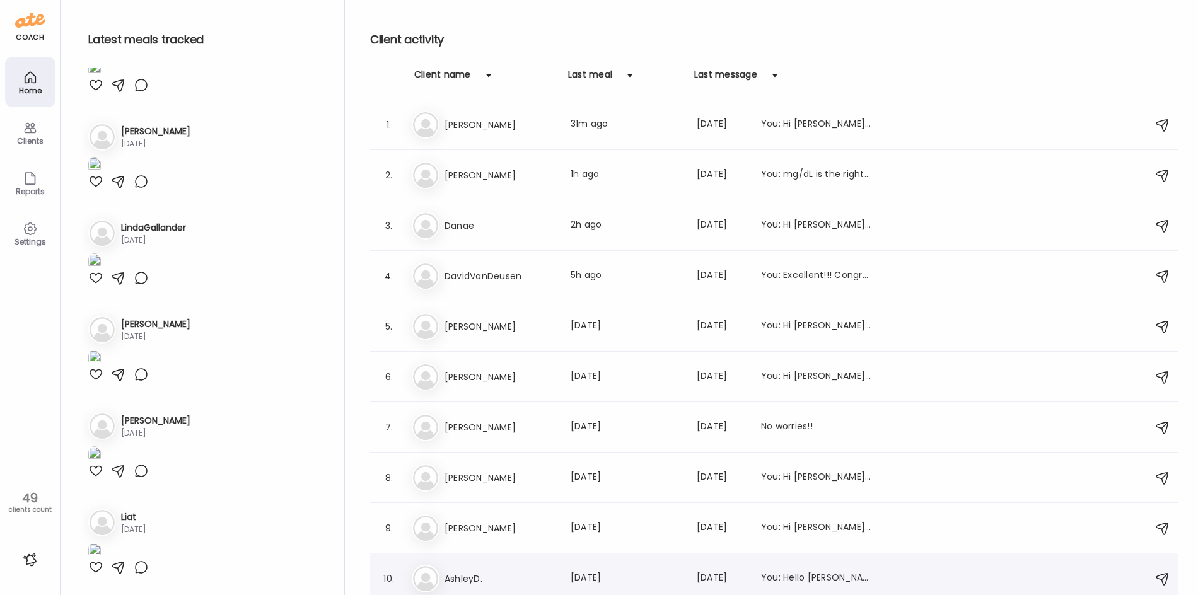
scroll to position [5437, 0]
